Goal: Transaction & Acquisition: Purchase product/service

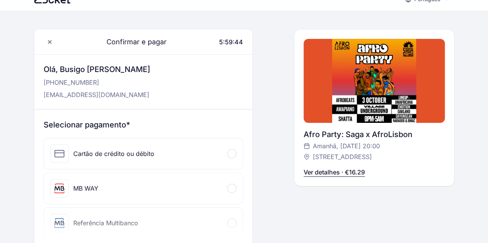
scroll to position [13, 0]
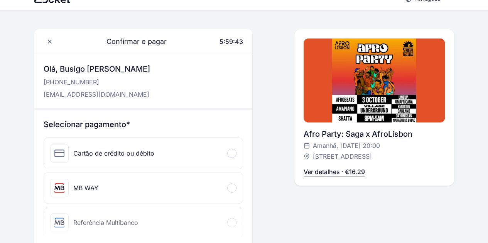
click at [230, 152] on div at bounding box center [231, 153] width 9 height 9
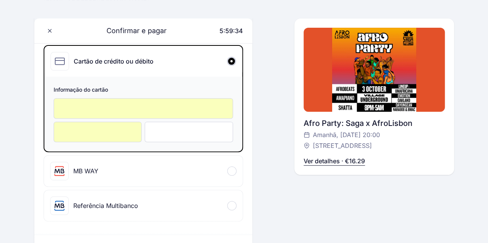
scroll to position [106, 0]
click at [169, 138] on div at bounding box center [189, 132] width 88 height 20
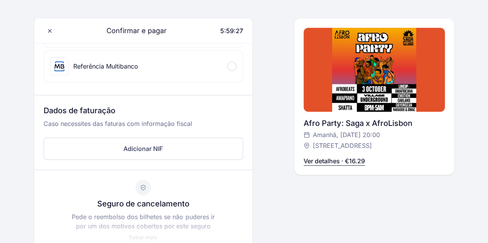
scroll to position [245, 0]
click at [265, 169] on div "Confirmar e pagar 5:59:25 Olá, Busigo Jean Jacques +351 920 745 956 busigojj12@…" at bounding box center [244, 60] width 420 height 527
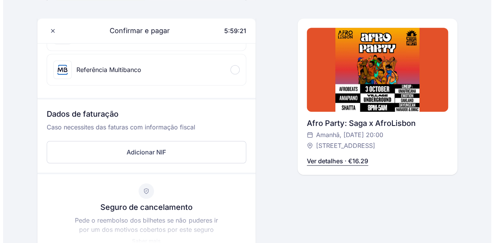
scroll to position [224, 0]
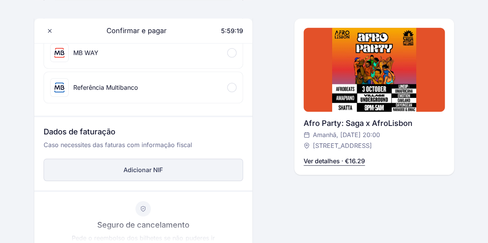
click at [138, 165] on button "Adicionar NIF" at bounding box center [144, 170] width 200 height 22
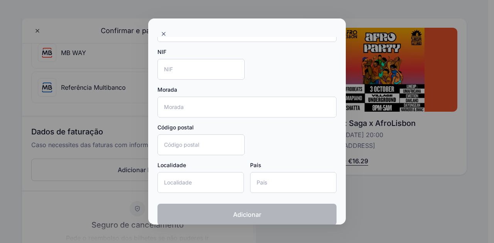
scroll to position [0, 0]
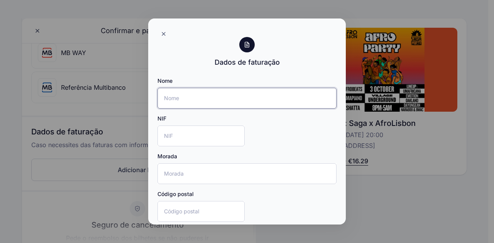
click at [207, 91] on input "Nome" at bounding box center [246, 98] width 179 height 21
type input "Busigo [PERSON_NAME]"
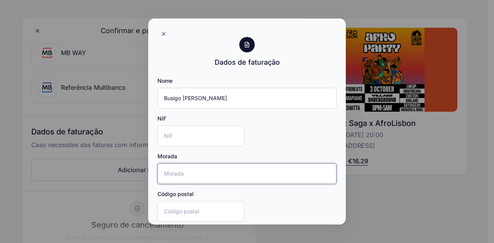
type input "KK 268 St"
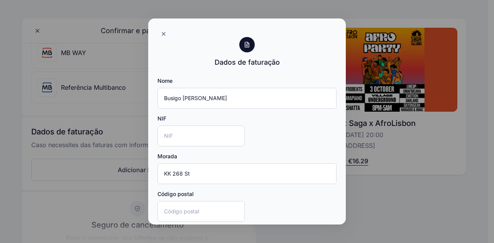
type input "Kigali"
type input "Rwanda"
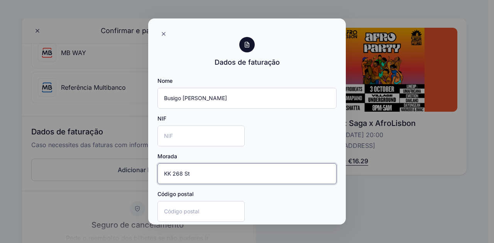
click at [201, 175] on input "KK 268 St" at bounding box center [246, 174] width 179 height 21
type input "R.teixeira Pascoais 484"
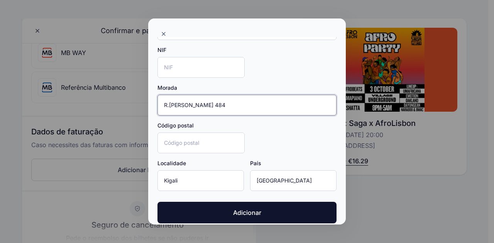
scroll to position [75, 0]
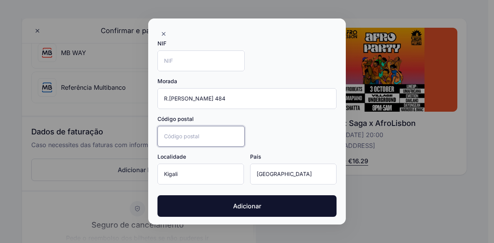
click at [217, 129] on input "Código postal" at bounding box center [200, 136] width 87 height 21
type input "4800–058"
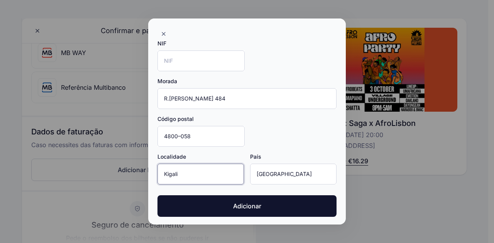
drag, startPoint x: 192, startPoint y: 172, endPoint x: 136, endPoint y: 178, distance: 56.2
click at [136, 178] on div "Dados de faturação Nome Busigo Jean Jacques NIF Morada R.teixeira Pascoais 484 …" at bounding box center [247, 121] width 494 height 243
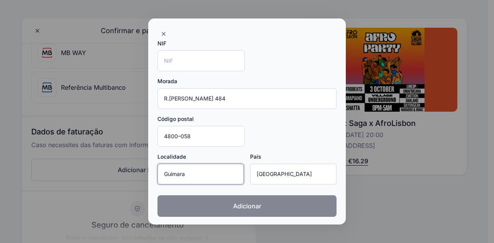
type input "Guimarães"
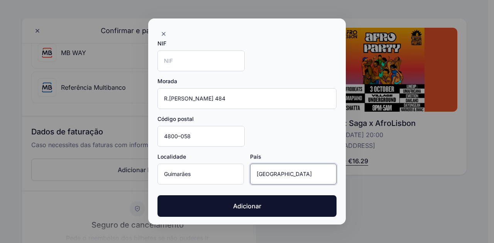
click at [283, 173] on input "Rwanda" at bounding box center [293, 174] width 86 height 21
type input "R"
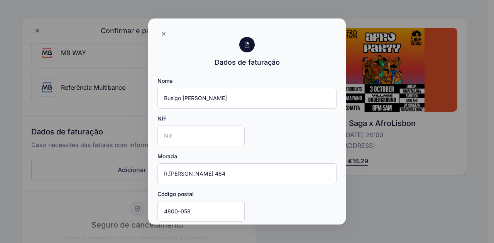
type input "Portugal"
click at [215, 135] on input "NIF" at bounding box center [200, 136] width 87 height 21
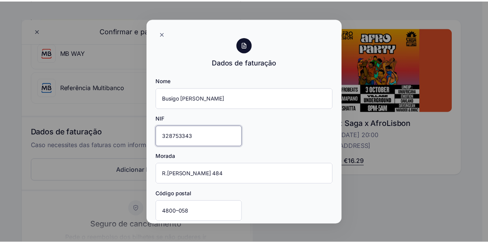
scroll to position [75, 0]
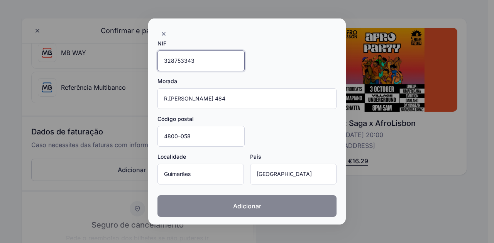
type input "328753343"
click at [246, 203] on span "Adicionar" at bounding box center [247, 206] width 28 height 9
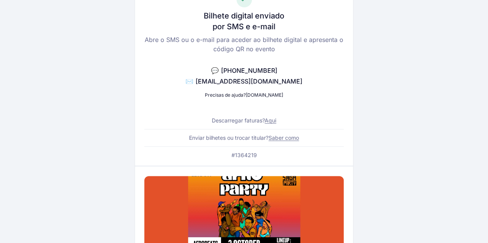
scroll to position [59, 0]
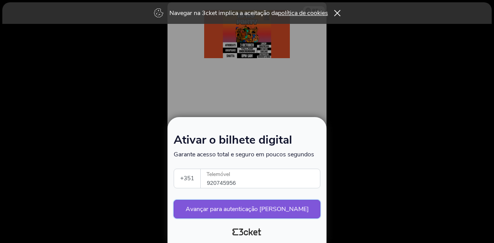
click at [235, 211] on button "Avançar para autenticação segura" at bounding box center [247, 209] width 147 height 19
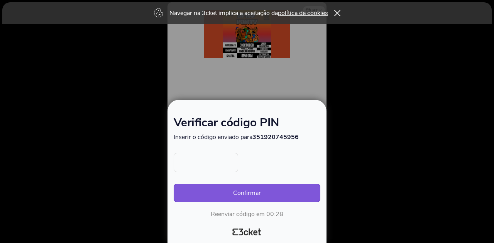
click at [212, 163] on input "text" at bounding box center [206, 162] width 64 height 19
type input "7934"
click at [237, 191] on button "Confirmar" at bounding box center [247, 193] width 147 height 19
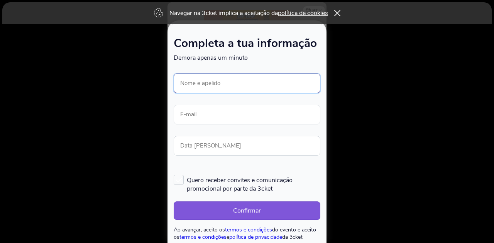
click at [254, 81] on input "Nome e apelido" at bounding box center [247, 84] width 147 height 20
type input "Busigo Jean Jacques"
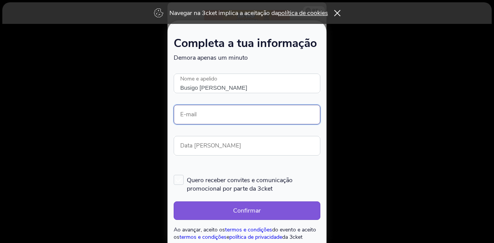
type input "[EMAIL_ADDRESS][DOMAIN_NAME]"
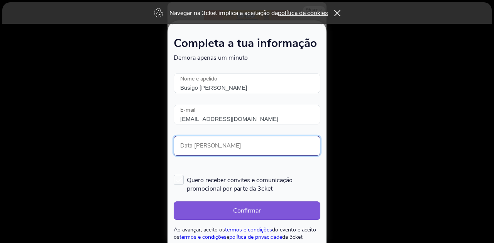
click at [238, 146] on input "Data de nascimento" at bounding box center [247, 146] width 147 height 20
type input "18/01/1998"
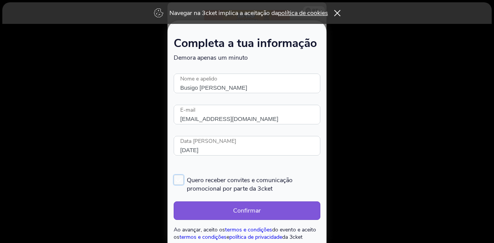
click at [180, 179] on label "Quero receber convites e comunicação promocional por parte da 3cket" at bounding box center [247, 184] width 147 height 18
click at [174, 175] on input "Quero receber convites e comunicação promocional por parte da 3cket" at bounding box center [174, 174] width 1 height 1
checkbox input "true"
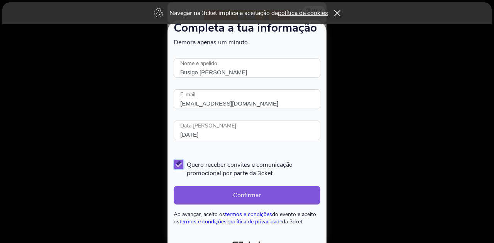
scroll to position [16, 0]
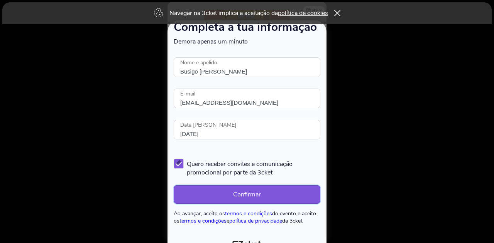
click at [221, 193] on button "Confirmar" at bounding box center [247, 195] width 147 height 19
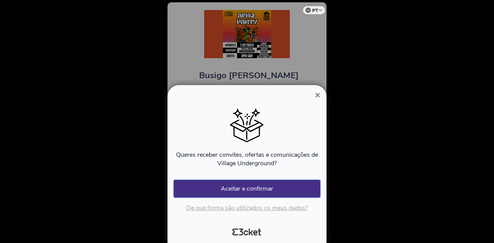
click at [254, 192] on button "Aceitar e confirmar" at bounding box center [247, 189] width 147 height 18
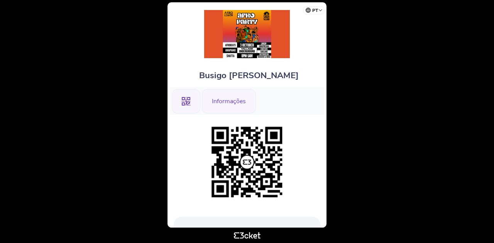
click at [218, 101] on div "Informações" at bounding box center [229, 101] width 54 height 25
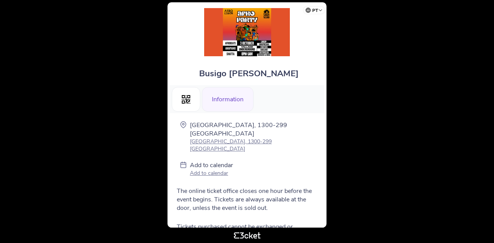
scroll to position [2, 0]
click at [222, 98] on font "Information" at bounding box center [228, 99] width 32 height 8
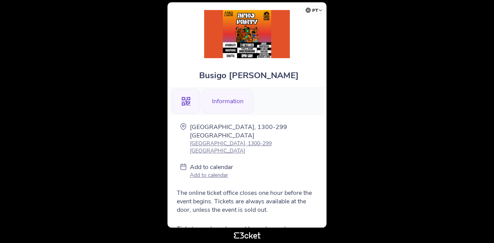
click at [184, 98] on icon ".st0{fill-rule:evenodd;clip-rule:evenodd;}" at bounding box center [186, 101] width 8 height 8
